Goal: Understand process/instructions: Learn how to perform a task or action

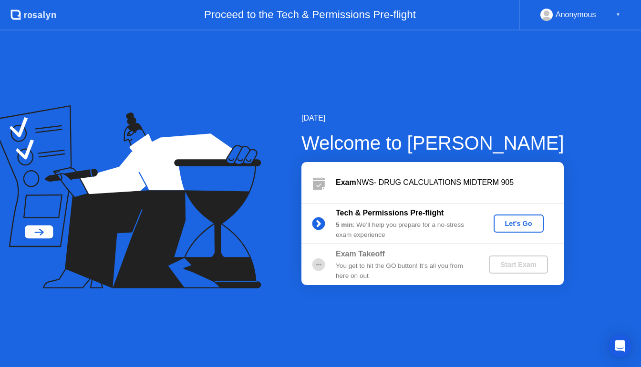
click at [520, 223] on div "Let's Go" at bounding box center [518, 224] width 42 height 8
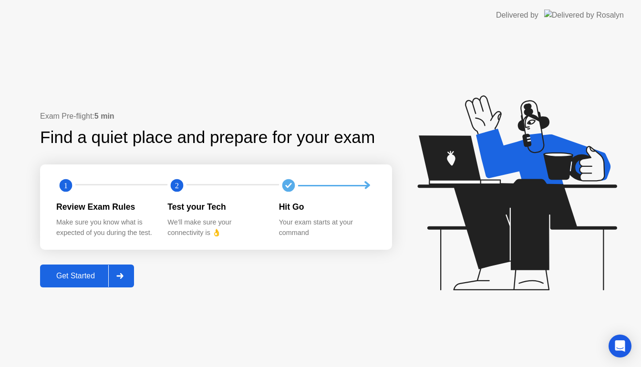
click at [85, 277] on div "Get Started" at bounding box center [75, 276] width 65 height 9
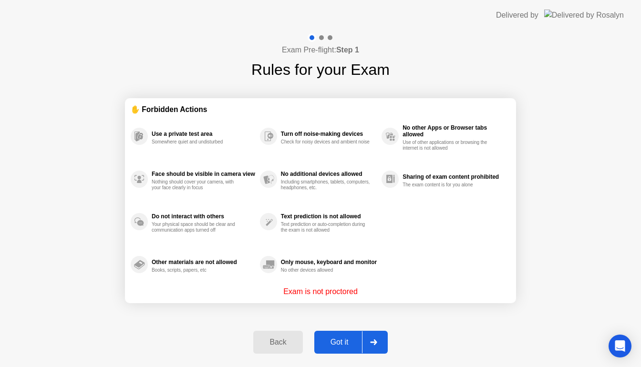
click at [343, 341] on div "Got it" at bounding box center [339, 342] width 45 height 9
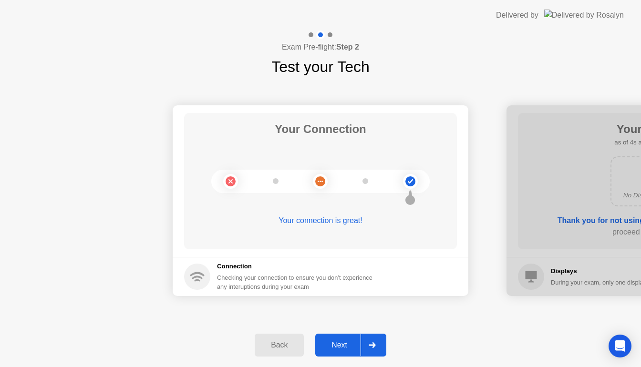
click at [344, 345] on div "Next" at bounding box center [339, 345] width 42 height 9
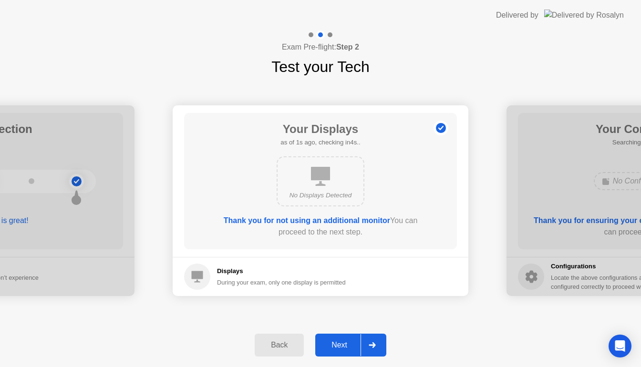
click at [344, 345] on div "Next" at bounding box center [339, 345] width 42 height 9
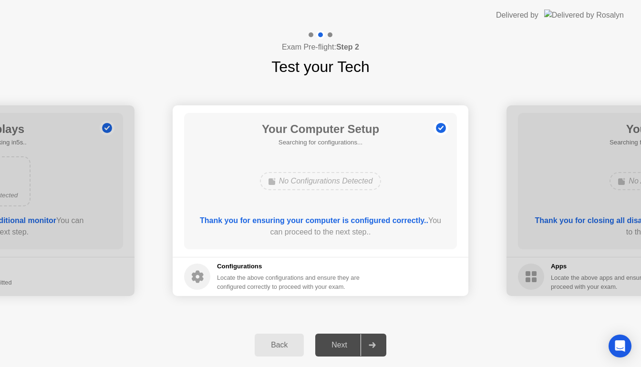
click at [344, 345] on div "Next" at bounding box center [339, 345] width 42 height 9
click at [380, 350] on div at bounding box center [371, 345] width 23 height 22
click at [339, 347] on div "Next" at bounding box center [339, 345] width 42 height 9
click at [345, 346] on div "Next" at bounding box center [339, 345] width 42 height 9
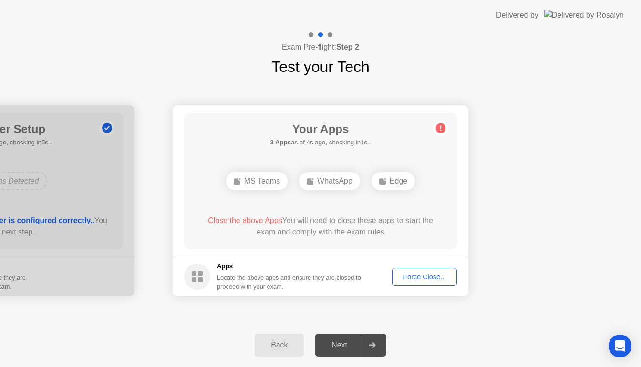
click at [437, 277] on div "Force Close..." at bounding box center [424, 277] width 58 height 8
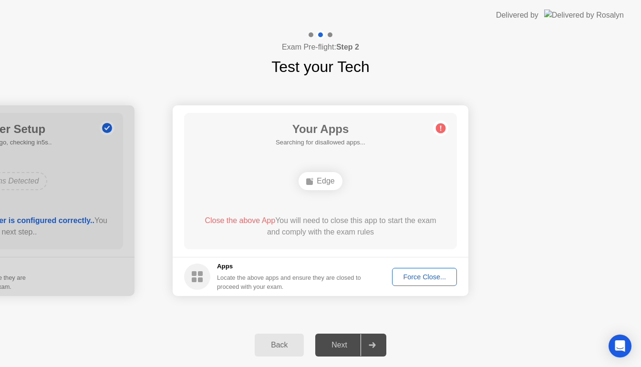
click at [251, 220] on span "Close the above App" at bounding box center [240, 220] width 71 height 8
click at [430, 279] on div "Force Close..." at bounding box center [424, 277] width 58 height 8
click at [320, 185] on div "Edge" at bounding box center [319, 181] width 43 height 18
click at [429, 278] on div "Force Close..." at bounding box center [424, 277] width 58 height 8
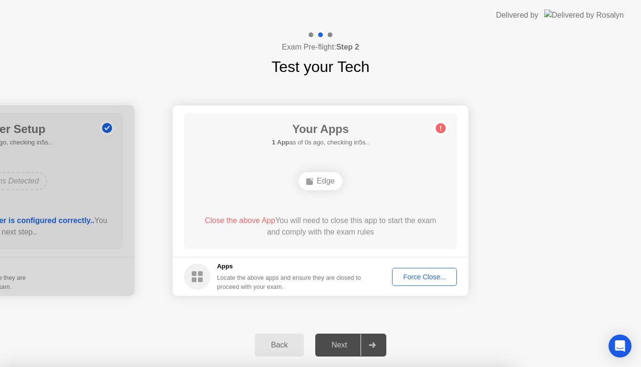
click at [221, 221] on span "Close the above App" at bounding box center [240, 220] width 71 height 8
click at [511, 91] on div "Your Connection Your connection is great! Connection Checking your connection t…" at bounding box center [320, 200] width 641 height 245
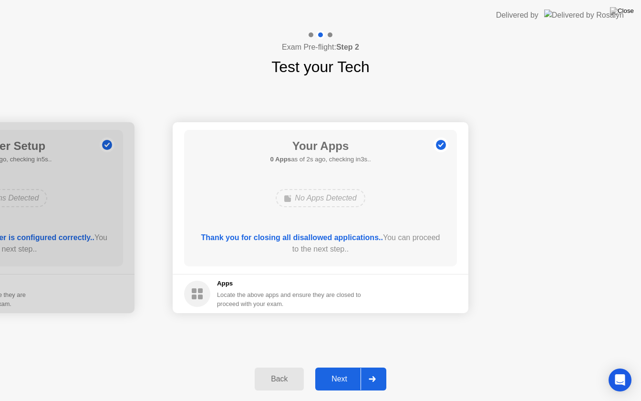
click at [346, 367] on div "Next" at bounding box center [339, 378] width 42 height 9
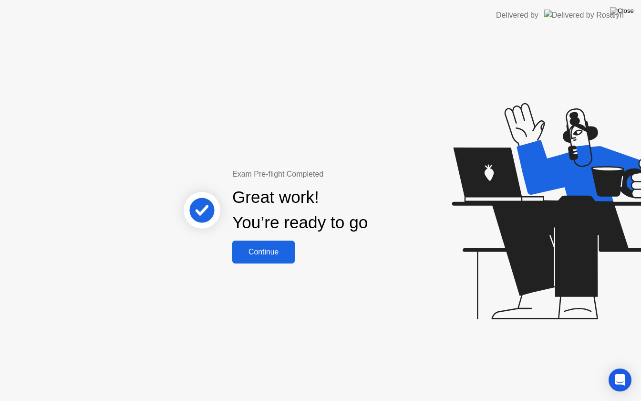
click at [272, 256] on div "Continue" at bounding box center [263, 251] width 57 height 9
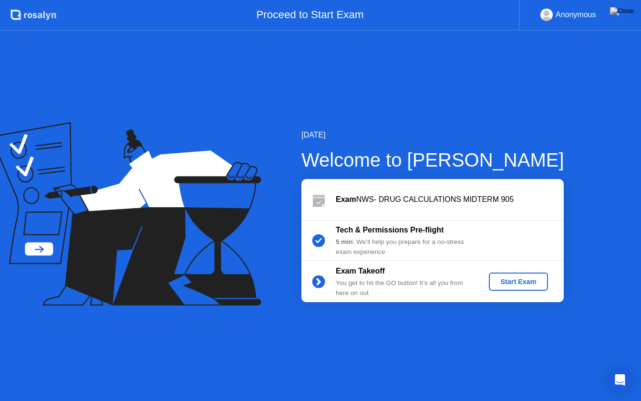
click at [525, 281] on div "Start Exam" at bounding box center [518, 282] width 51 height 8
